Goal: Information Seeking & Learning: Find specific fact

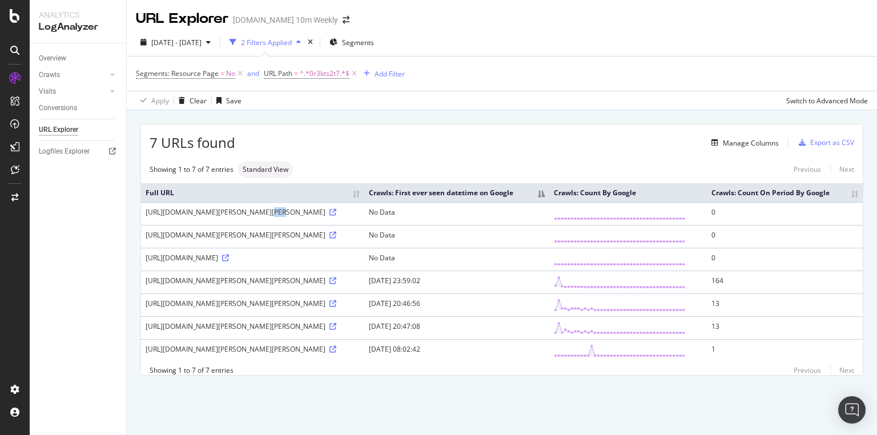
drag, startPoint x: 235, startPoint y: 222, endPoint x: 247, endPoint y: 218, distance: 12.6
click at [247, 217] on div "[URL][DOMAIN_NAME][PERSON_NAME][PERSON_NAME]" at bounding box center [253, 212] width 214 height 10
drag, startPoint x: 231, startPoint y: 218, endPoint x: 273, endPoint y: 219, distance: 42.3
click at [273, 217] on div "[URL][DOMAIN_NAME][PERSON_NAME][PERSON_NAME]" at bounding box center [253, 212] width 214 height 10
copy div ".[DOMAIN_NAME][URL]"
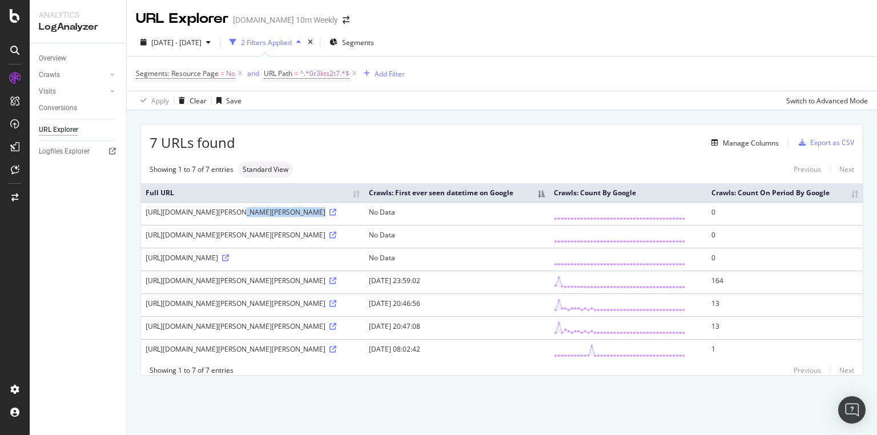
click at [249, 217] on div "[URL][DOMAIN_NAME][PERSON_NAME][PERSON_NAME]" at bounding box center [253, 212] width 214 height 10
drag, startPoint x: 233, startPoint y: 272, endPoint x: 314, endPoint y: 269, distance: 80.5
click at [314, 263] on div "[URL][DOMAIN_NAME]" at bounding box center [253, 258] width 214 height 10
drag, startPoint x: 330, startPoint y: 273, endPoint x: 142, endPoint y: 276, distance: 188.4
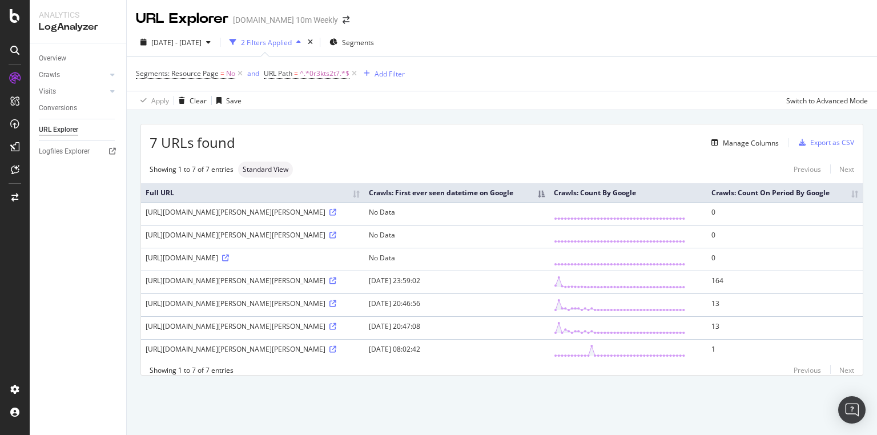
click at [142, 271] on td "[URL][DOMAIN_NAME]" at bounding box center [252, 259] width 223 height 23
click at [470, 293] on td "[DATE] 23:59:02" at bounding box center [457, 282] width 186 height 23
drag, startPoint x: 452, startPoint y: 295, endPoint x: 498, endPoint y: 294, distance: 46.3
click at [498, 293] on td "[DATE] 23:59:02" at bounding box center [457, 282] width 186 height 23
click at [460, 365] on div "Full URL Crawls: First ever seen datetime on Google Crawls: Count By Google Cra…" at bounding box center [502, 272] width 722 height 188
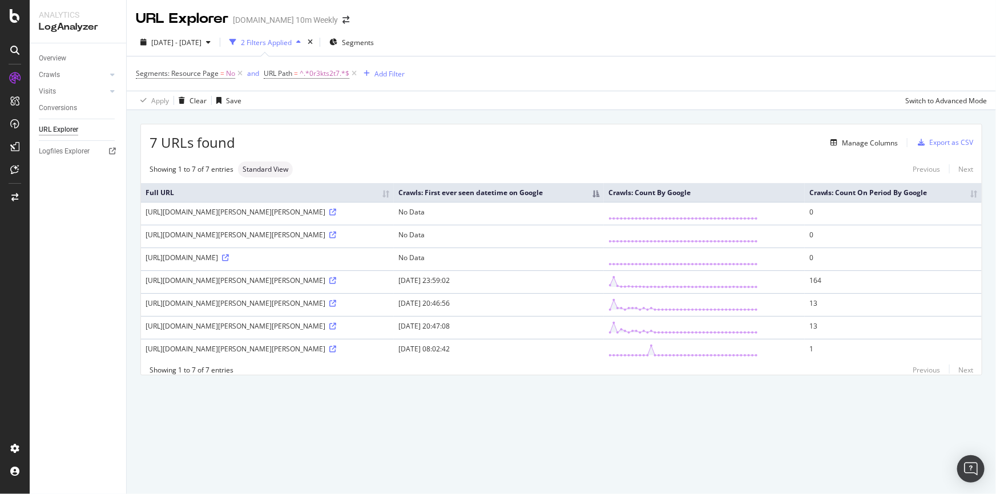
drag, startPoint x: 430, startPoint y: 211, endPoint x: 401, endPoint y: 216, distance: 29.6
click at [389, 216] on div "[URL][DOMAIN_NAME][PERSON_NAME][PERSON_NAME]" at bounding box center [268, 212] width 244 height 10
copy div "0r3kts2t7"
click at [404, 410] on div "7 URLs found Manage Columns Export as CSV Showing 1 to 7 of 7 entries Standard …" at bounding box center [561, 262] width 869 height 305
drag, startPoint x: 220, startPoint y: 211, endPoint x: 262, endPoint y: 207, distance: 41.9
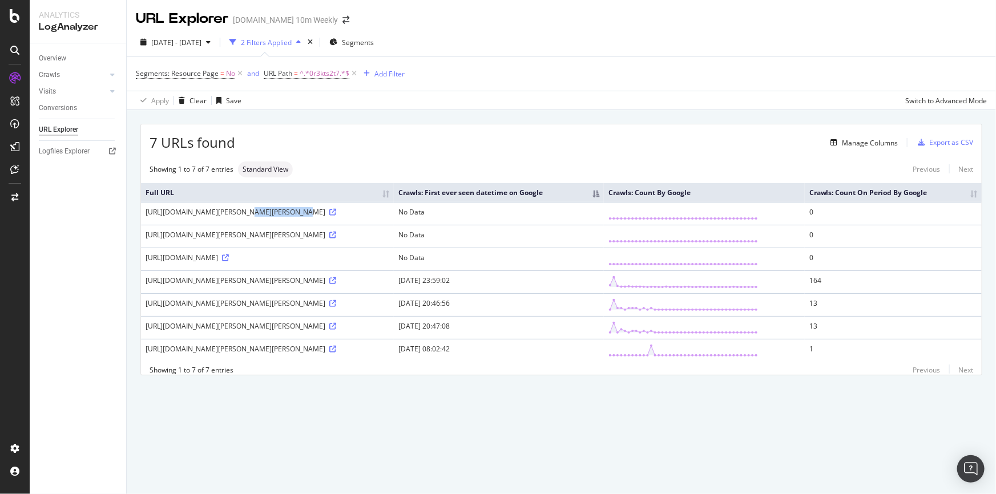
click at [262, 207] on div "[URL][DOMAIN_NAME][PERSON_NAME][PERSON_NAME]" at bounding box center [268, 212] width 244 height 10
click at [336, 280] on icon at bounding box center [332, 280] width 7 height 7
click at [231, 212] on div "[URL][DOMAIN_NAME][PERSON_NAME][PERSON_NAME]" at bounding box center [268, 212] width 244 height 10
drag, startPoint x: 215, startPoint y: 212, endPoint x: 271, endPoint y: 210, distance: 56.0
click at [271, 210] on div "[URL][DOMAIN_NAME][PERSON_NAME][PERSON_NAME]" at bounding box center [268, 212] width 244 height 10
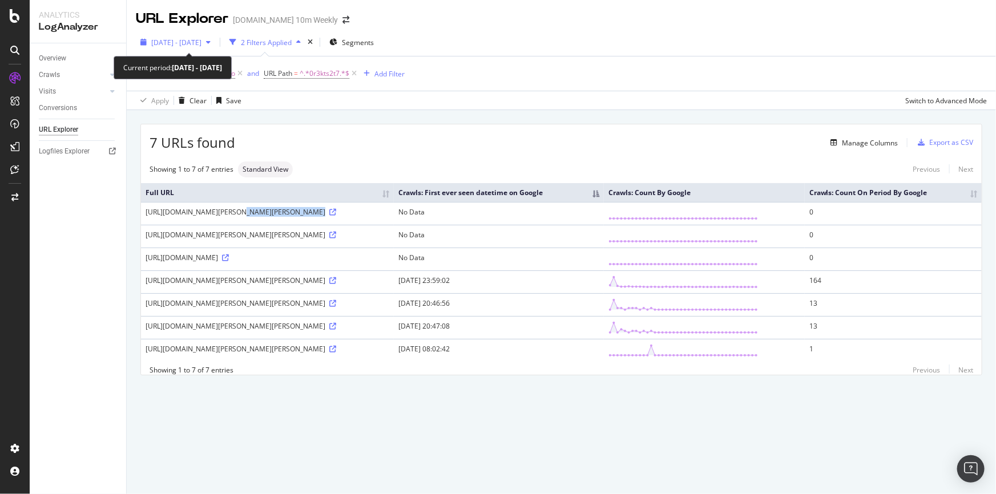
click at [211, 39] on icon "button" at bounding box center [208, 42] width 5 height 7
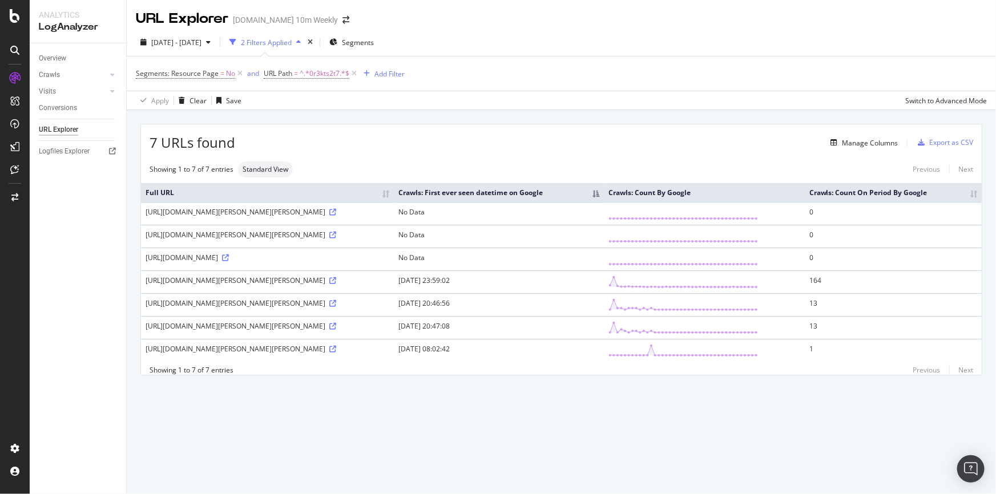
click at [308, 429] on div "URL Explorer [DOMAIN_NAME] 10m Weekly [DATE] - [DATE] 2 Filters Applied Segment…" at bounding box center [561, 247] width 869 height 494
drag, startPoint x: 214, startPoint y: 211, endPoint x: 295, endPoint y: 211, distance: 81.1
click at [295, 211] on div "[URL][DOMAIN_NAME][PERSON_NAME][PERSON_NAME]" at bounding box center [268, 212] width 244 height 10
click at [336, 209] on icon at bounding box center [332, 212] width 7 height 7
